Goal: Check status: Check status

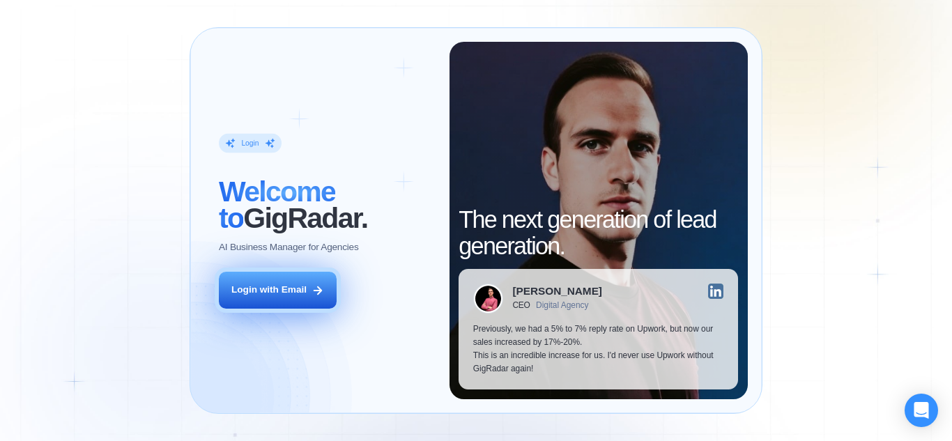
click at [314, 297] on button "Login with Email" at bounding box center [278, 290] width 118 height 37
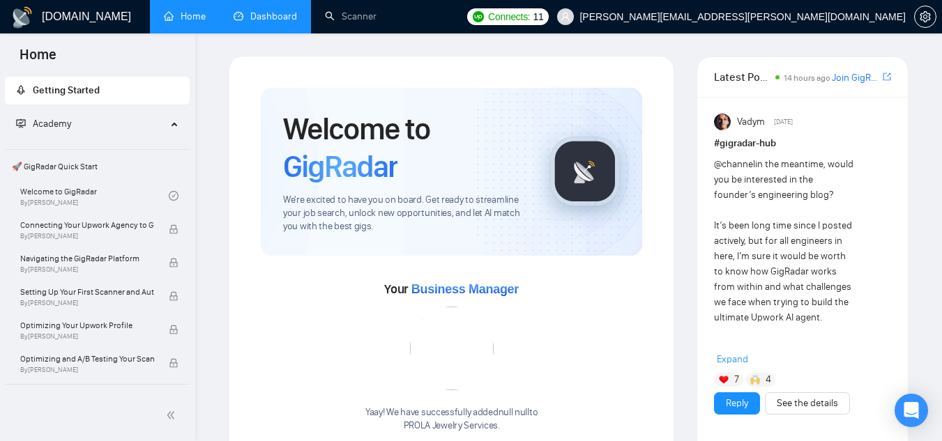
click at [243, 13] on link "Dashboard" at bounding box center [265, 16] width 63 height 12
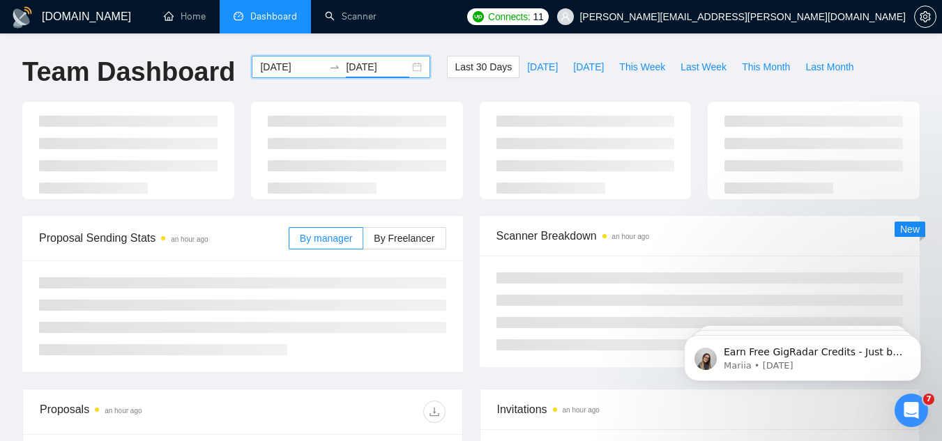
click at [380, 69] on input "[DATE]" at bounding box center [377, 66] width 63 height 15
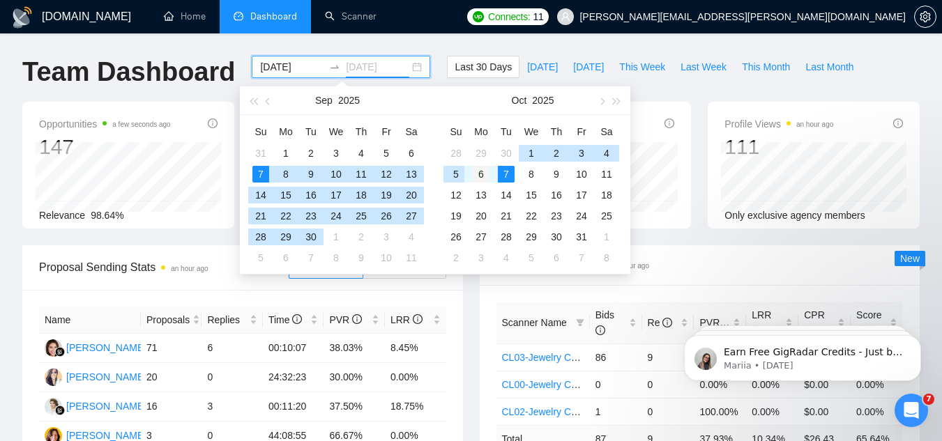
type input "[DATE]"
click at [476, 172] on div "6" at bounding box center [481, 174] width 17 height 17
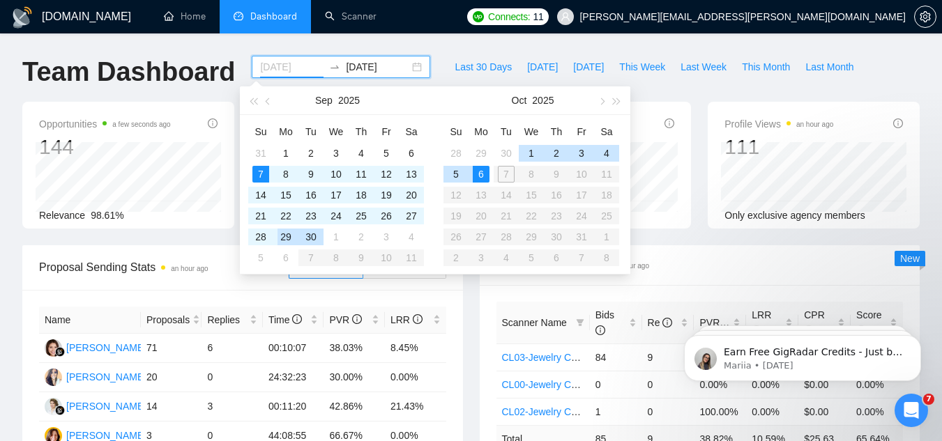
click at [287, 232] on div "29" at bounding box center [286, 237] width 17 height 17
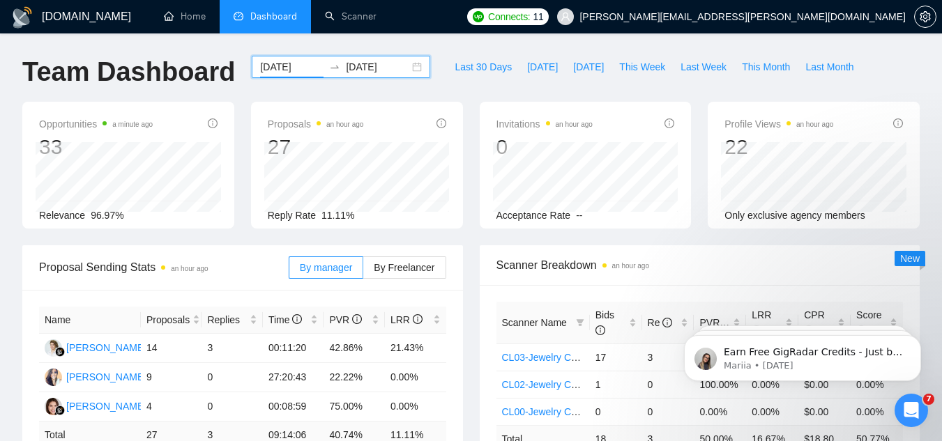
click at [413, 63] on div "[DATE] [DATE]" at bounding box center [341, 67] width 178 height 22
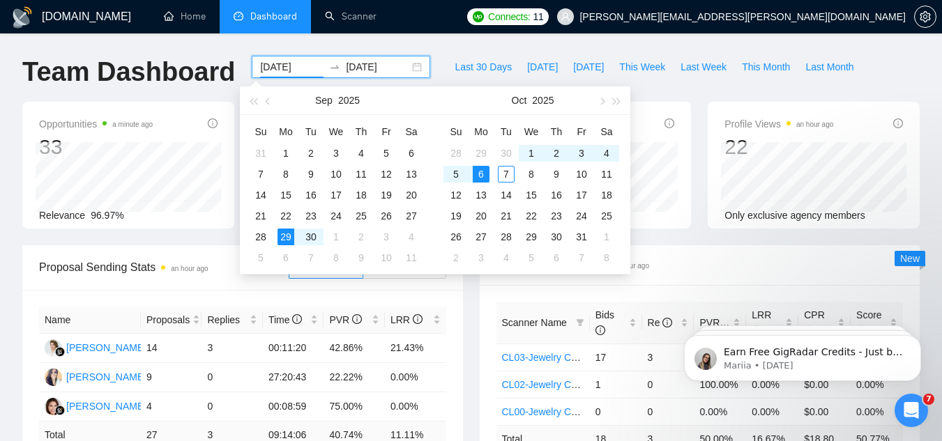
click at [296, 67] on input "[DATE]" at bounding box center [291, 66] width 63 height 15
type input "[DATE]"
click at [405, 152] on div "6" at bounding box center [411, 153] width 17 height 17
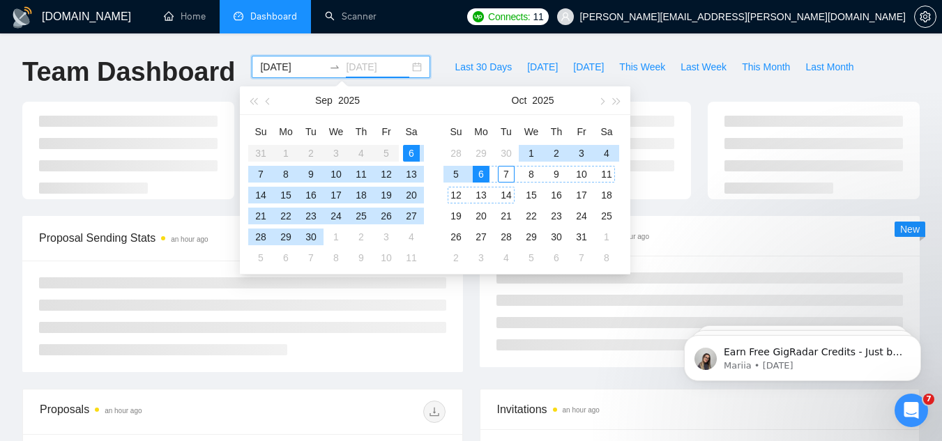
type input "[DATE]"
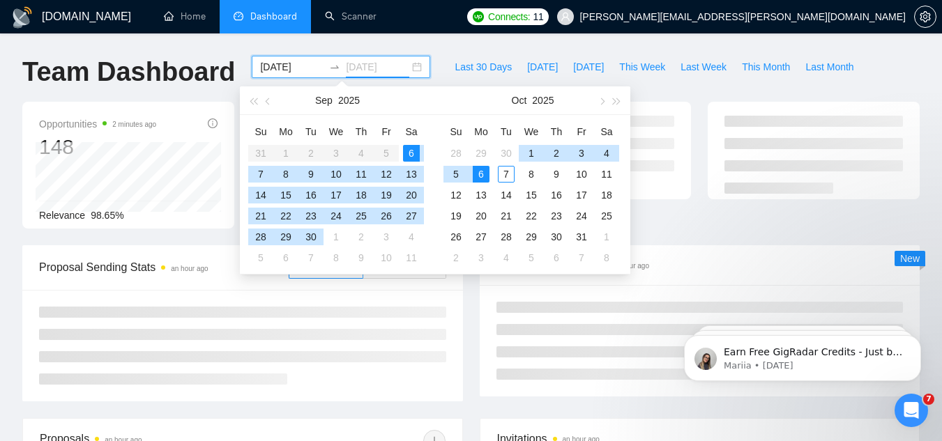
click at [485, 173] on div "6" at bounding box center [481, 174] width 17 height 17
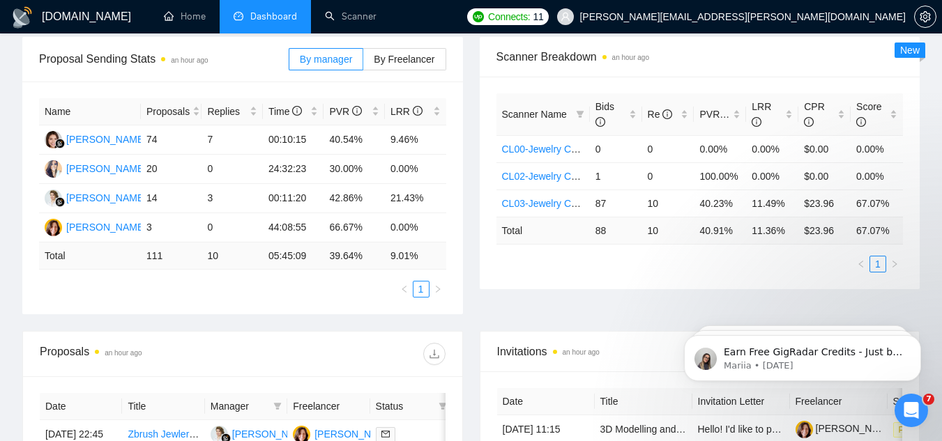
scroll to position [209, 0]
